Goal: Task Accomplishment & Management: Complete application form

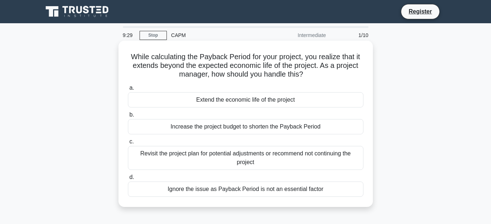
drag, startPoint x: 128, startPoint y: 54, endPoint x: 330, endPoint y: 200, distance: 249.2
click at [330, 200] on div "While calculating the Payback Period for your project, you realize that it exte…" at bounding box center [245, 124] width 248 height 160
copy div "While calculating the Payback Period for your project, you realize that it exte…"
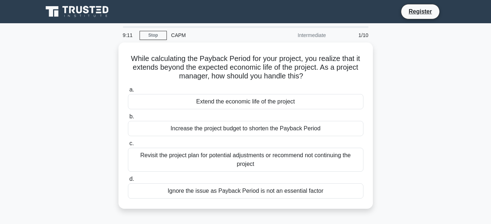
click at [484, 157] on main "9:11 Stop CAPM Intermediate 1/10 While calculating the Payback Period for your …" at bounding box center [245, 207] width 491 height 369
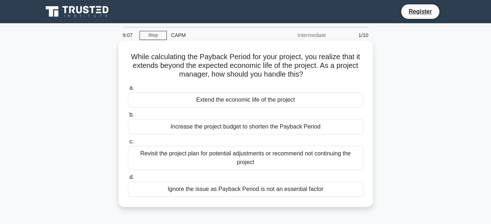
click at [139, 152] on div "Revisit the project plan for potential adjustments or recommend not continuing …" at bounding box center [245, 158] width 235 height 24
click at [128, 144] on input "c. Revisit the project plan for potential adjustments or recommend not continui…" at bounding box center [128, 141] width 0 height 5
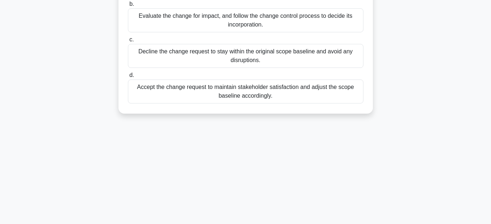
scroll to position [168, 0]
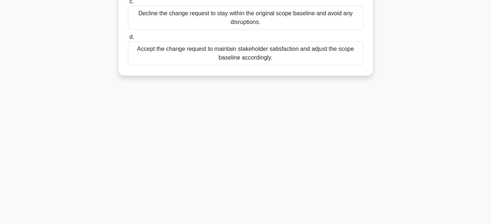
drag, startPoint x: 131, startPoint y: 57, endPoint x: 353, endPoint y: 99, distance: 225.6
click at [353, 99] on div "8:58 Stop CAPM Intermediate 2/10 In the execution phase of a project, a high-im…" at bounding box center [245, 39] width 414 height 363
copy div "In the execution phase of a project, a high-impact change is proposed that woul…"
click at [467, 167] on main "8:42 Stop CAPM Intermediate 2/10 In the execution phase of a project, a high-im…" at bounding box center [245, 39] width 491 height 369
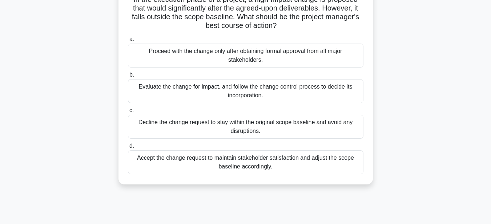
scroll to position [23, 0]
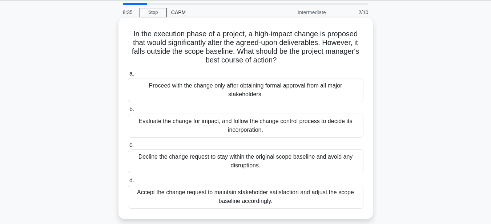
click at [272, 127] on div "Evaluate the change for impact, and follow the change control process to decide…" at bounding box center [245, 126] width 235 height 24
click at [128, 112] on input "b. Evaluate the change for impact, and follow the change control process to dec…" at bounding box center [128, 109] width 0 height 5
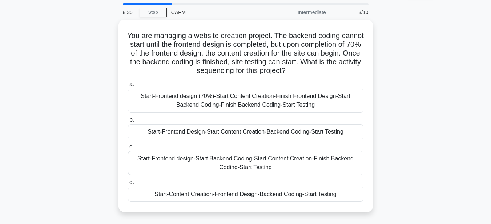
scroll to position [0, 0]
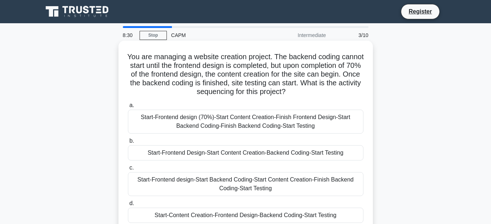
click at [136, 54] on h5 "You are managing a website creation project. The backend coding cannot start un…" at bounding box center [245, 74] width 237 height 44
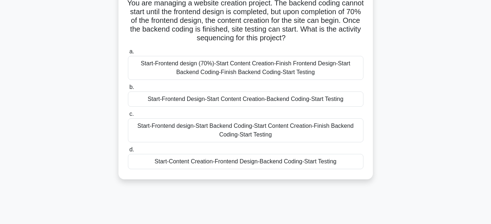
drag, startPoint x: 138, startPoint y: 59, endPoint x: 356, endPoint y: 217, distance: 269.2
click at [356, 217] on div "8:27 Stop CAPM Intermediate 3/10 You are managing a website creation project. T…" at bounding box center [245, 152] width 414 height 363
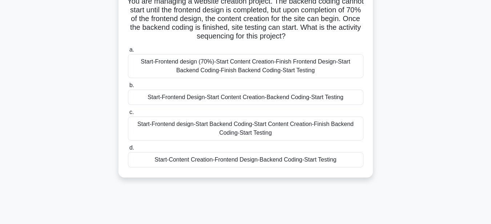
scroll to position [57, 0]
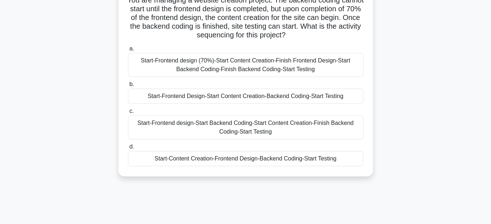
copy div "You are managing a website creation project. The backend coding cannot start un…"
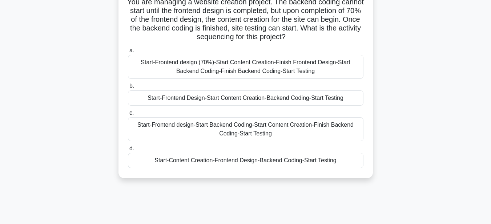
click at [472, 184] on main "8:12 Stop CAPM Intermediate 3/10 You are managing a website creation project. T…" at bounding box center [245, 151] width 491 height 369
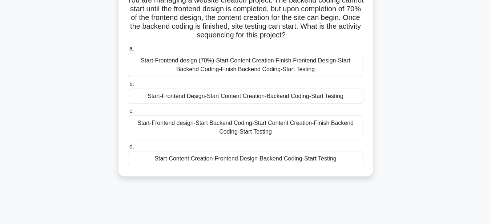
click at [236, 66] on div "Start-Frontend design (70%)-Start Content Creation-Finish Frontend Design-Start…" at bounding box center [245, 65] width 235 height 24
click at [128, 51] on input "a. Start-Frontend design (70%)-Start Content Creation-Finish Frontend Design-St…" at bounding box center [128, 48] width 0 height 5
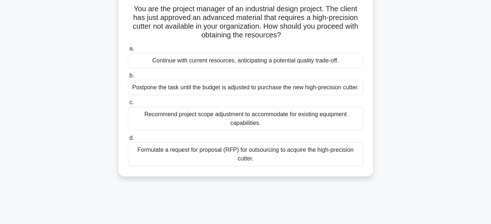
scroll to position [0, 0]
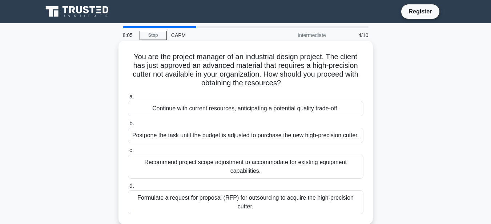
drag, startPoint x: 131, startPoint y: 56, endPoint x: 257, endPoint y: 208, distance: 197.8
click at [257, 208] on div "You are the project manager of an industrial design project. The client has jus…" at bounding box center [245, 133] width 248 height 178
copy div "You are the project manager of an industrial design project. The client has jus…"
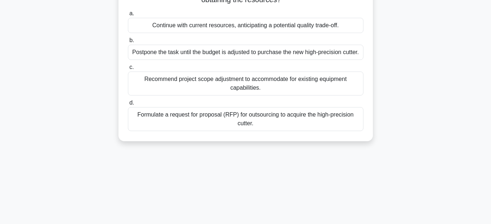
scroll to position [109, 0]
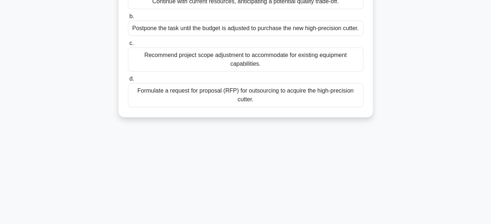
click at [485, 171] on main "7:50 Stop CAPM Intermediate 4/10 You are the project manager of an industrial d…" at bounding box center [245, 98] width 491 height 369
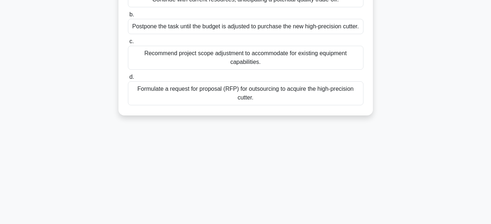
click at [260, 92] on div "Formulate a request for proposal (RFP) for outsourcing to acquire the high-prec…" at bounding box center [245, 93] width 235 height 24
click at [128, 80] on input "d. Formulate a request for proposal (RFP) for outsourcing to acquire the high-p…" at bounding box center [128, 77] width 0 height 5
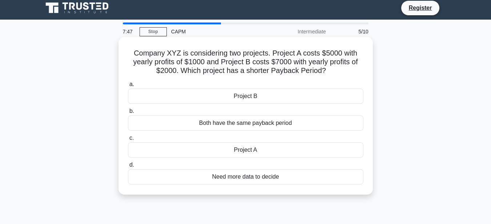
scroll to position [0, 0]
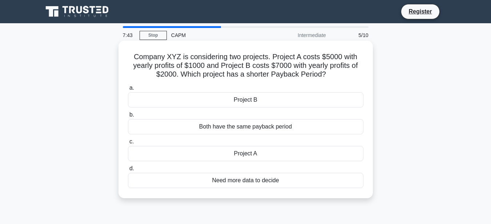
drag, startPoint x: 132, startPoint y: 56, endPoint x: 283, endPoint y: 179, distance: 194.8
click at [283, 179] on div "Company XYZ is considering two projects. Project A costs $5000 with yearly prof…" at bounding box center [245, 120] width 248 height 152
copy div "Company XYZ is considering two projects. Project A costs $5000 with yearly prof…"
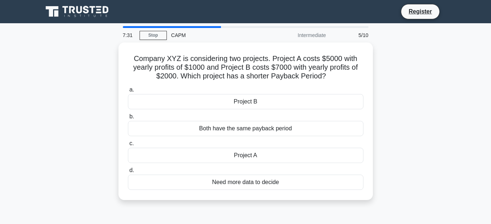
click at [480, 164] on main "7:31 Stop CAPM Intermediate 5/10 Company XYZ is considering two projects. Proje…" at bounding box center [245, 207] width 491 height 369
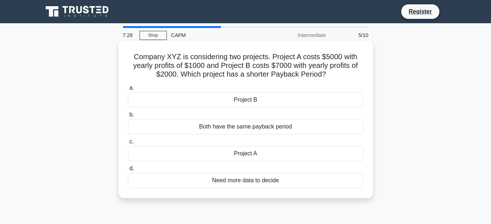
click at [260, 103] on div "Project B" at bounding box center [245, 99] width 235 height 15
click at [128, 90] on input "a. Project B" at bounding box center [128, 88] width 0 height 5
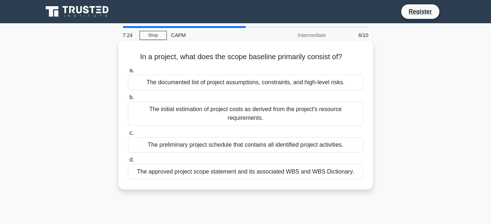
drag, startPoint x: 137, startPoint y: 58, endPoint x: 358, endPoint y: 179, distance: 251.8
click at [358, 179] on div "In a project, what does the scope baseline primarily consist of? .spinner_0XTQ{…" at bounding box center [245, 115] width 248 height 143
copy div "In a project, what does the scope baseline primarily consist of? .spinner_0XTQ{…"
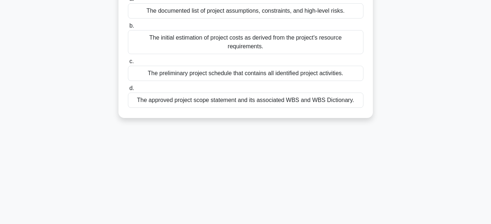
scroll to position [59, 0]
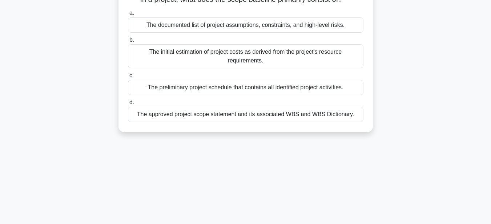
click at [479, 176] on main "7:10 Stop CAPM Intermediate 6/10 In a project, what does the scope baseline pri…" at bounding box center [245, 148] width 491 height 369
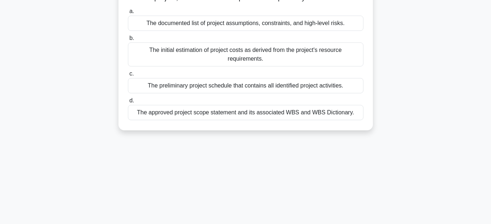
click at [244, 114] on div "The approved project scope statement and its associated WBS and WBS Dictionary." at bounding box center [245, 112] width 235 height 15
click at [128, 103] on input "d. The approved project scope statement and its associated WBS and WBS Dictiona…" at bounding box center [128, 100] width 0 height 5
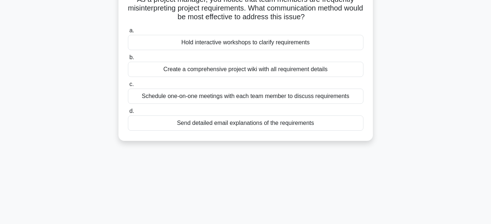
scroll to position [0, 0]
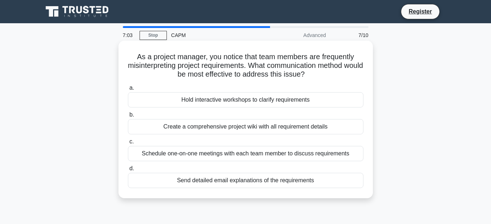
drag, startPoint x: 134, startPoint y: 57, endPoint x: 331, endPoint y: 173, distance: 228.4
click at [331, 173] on div "As a project manager, you notice that team members are frequently misinterpreti…" at bounding box center [245, 120] width 248 height 152
copy div "As a project manager, you notice that team members are frequently misinterpreti…"
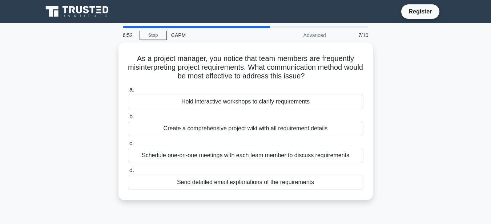
click at [480, 167] on main "6:52 Stop CAPM Advanced 7/10 As a project manager, you notice that team members…" at bounding box center [245, 207] width 491 height 369
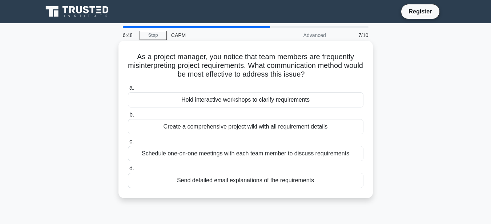
click at [248, 102] on div "Hold interactive workshops to clarify requirements" at bounding box center [245, 99] width 235 height 15
click at [128, 90] on input "a. Hold interactive workshops to clarify requirements" at bounding box center [128, 88] width 0 height 5
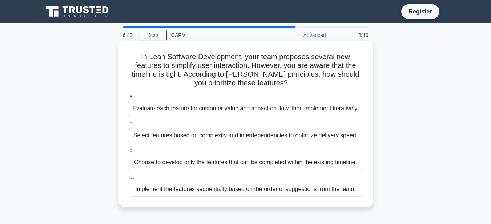
drag, startPoint x: 141, startPoint y: 56, endPoint x: 358, endPoint y: 183, distance: 251.6
click at [358, 183] on div "In Lean Software Development, your team proposes several new features to simpli…" at bounding box center [245, 124] width 248 height 160
copy div "In Lean Software Development, your team proposes several new features to simpli…"
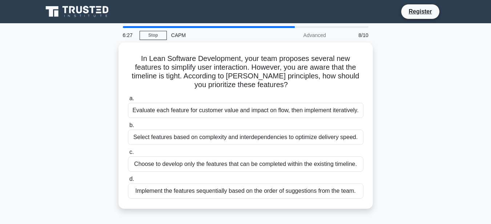
click at [489, 166] on main "6:27 Stop CAPM Advanced 8/10 In Lean Software Development, your team proposes s…" at bounding box center [245, 207] width 491 height 369
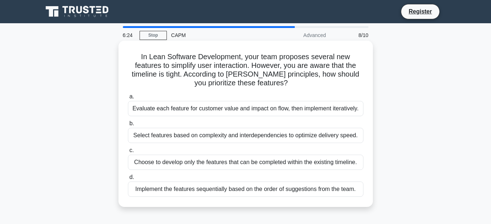
click at [225, 111] on div "Evaluate each feature for customer value and impact on flow, then implement ite…" at bounding box center [245, 108] width 235 height 15
click at [128, 99] on input "a. Evaluate each feature for customer value and impact on flow, then implement …" at bounding box center [128, 96] width 0 height 5
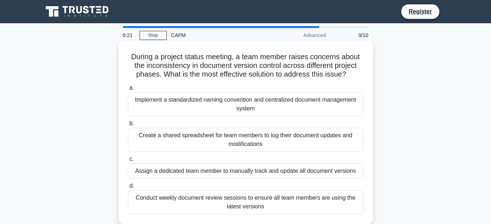
drag, startPoint x: 129, startPoint y: 54, endPoint x: 285, endPoint y: 211, distance: 221.1
click at [285, 211] on div "During a project status meeting, a team member raises concerns about the incons…" at bounding box center [245, 133] width 248 height 178
copy div "During a project status meeting, a team member raises concerns about the incons…"
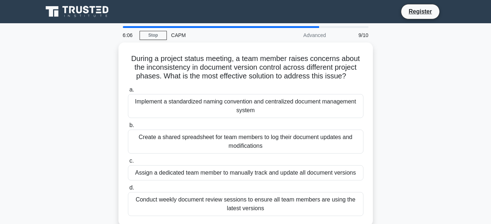
click at [485, 182] on main "6:06 Stop CAPM Advanced 9/10 During a project status meeting, a team member rai…" at bounding box center [245, 207] width 491 height 369
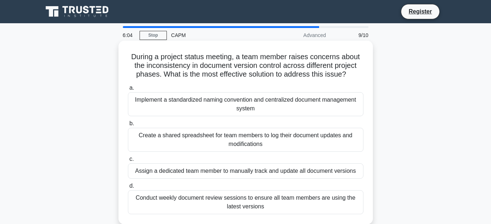
click at [224, 104] on div "Implement a standardized naming convention and centralized document management …" at bounding box center [245, 104] width 235 height 24
click at [128, 90] on input "a. Implement a standardized naming convention and centralized document manageme…" at bounding box center [128, 88] width 0 height 5
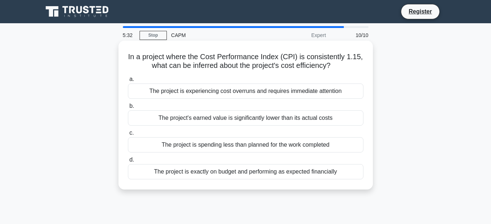
drag, startPoint x: 128, startPoint y: 58, endPoint x: 341, endPoint y: 175, distance: 243.0
click at [341, 175] on div "In a project where the Cost Performance Index (CPI) is consistently 1.15, what …" at bounding box center [245, 115] width 248 height 143
copy div "In a project where the Cost Performance Index (CPI) is consistently 1.15, what …"
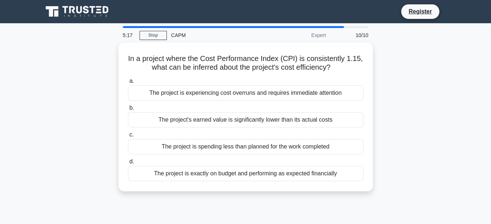
click at [457, 166] on main "5:17 Stop CAPM Expert 10/10 In a project where the Cost Performance Index (CPI)…" at bounding box center [245, 207] width 491 height 369
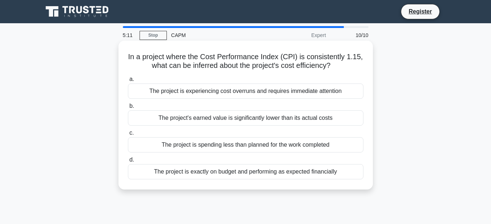
click at [199, 143] on div "The project is spending less than planned for the work completed" at bounding box center [245, 144] width 235 height 15
click at [128, 135] on input "c. The project is spending less than planned for the work completed" at bounding box center [128, 133] width 0 height 5
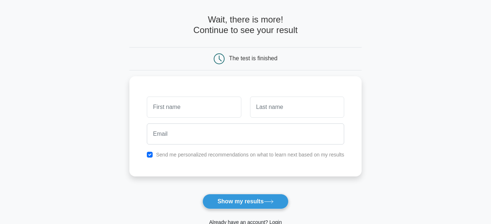
scroll to position [36, 0]
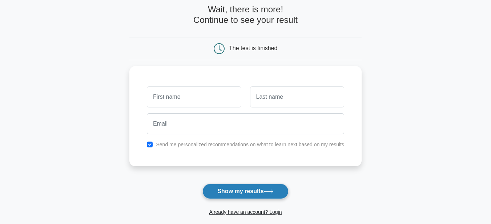
click at [241, 190] on button "Show my results" at bounding box center [245, 191] width 86 height 15
